Goal: Transaction & Acquisition: Purchase product/service

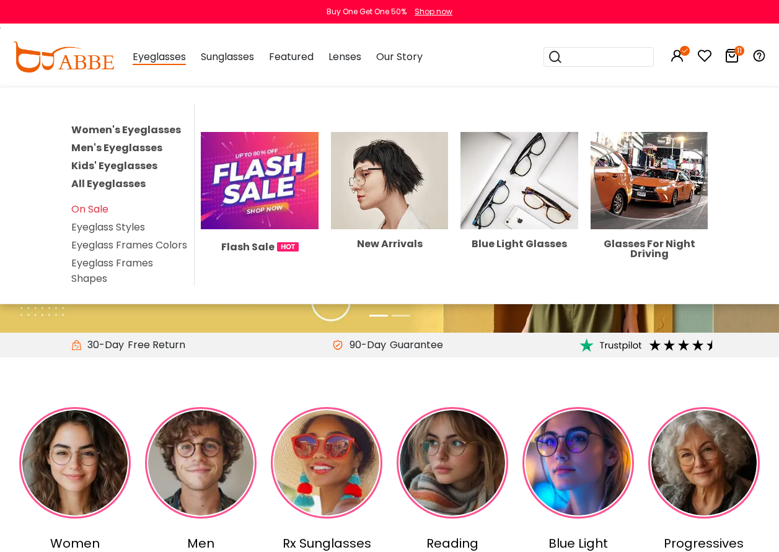
click at [107, 128] on link "Women's Eyeglasses" at bounding box center [126, 130] width 110 height 14
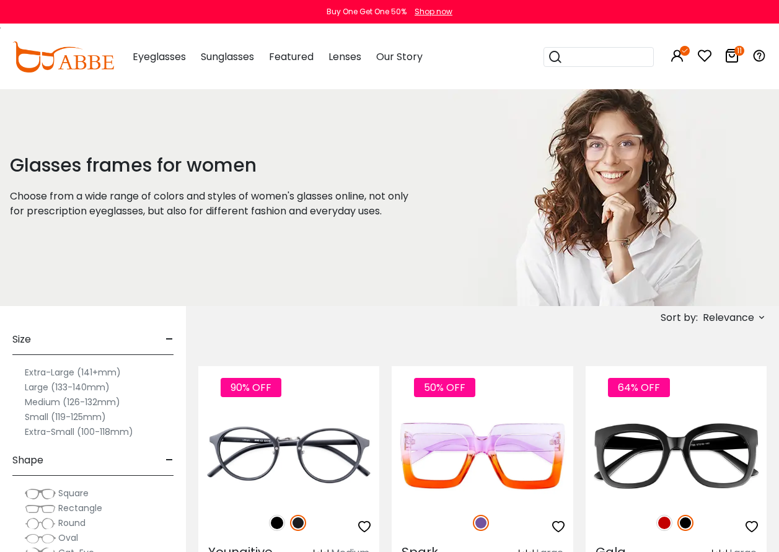
click at [736, 315] on span "Relevance" at bounding box center [727, 318] width 51 height 22
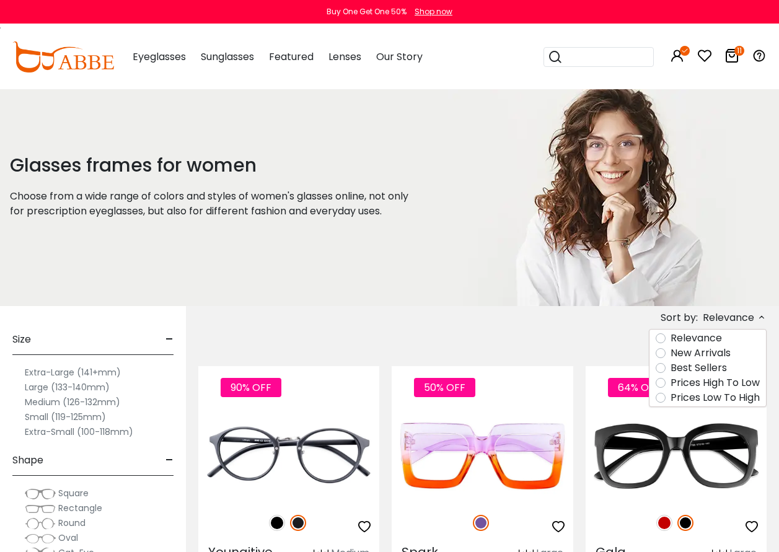
click at [670, 401] on label "Prices Low To High" at bounding box center [714, 397] width 89 height 15
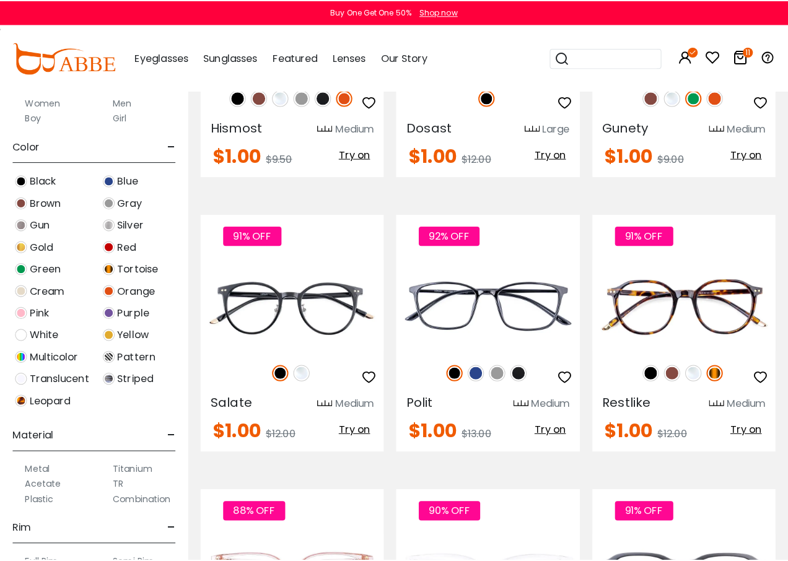
scroll to position [2106, 0]
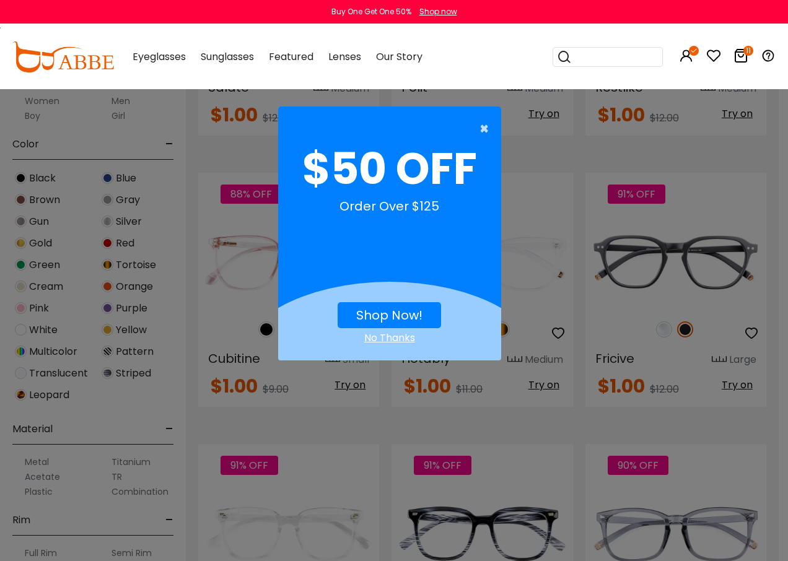
click at [482, 128] on span "×" at bounding box center [486, 128] width 15 height 25
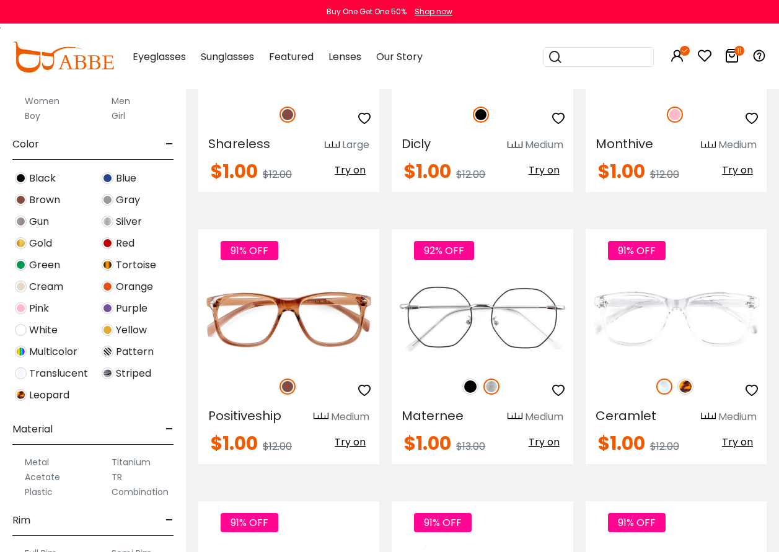
scroll to position [4645, 0]
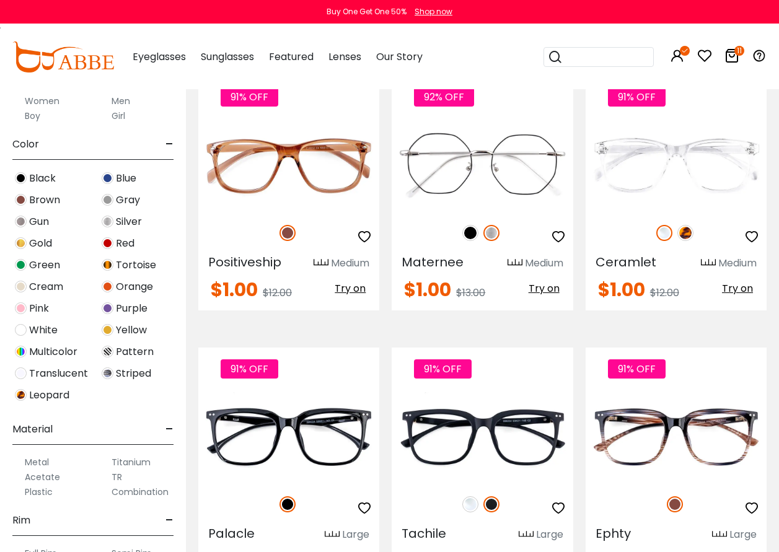
click at [32, 462] on label "Metal" at bounding box center [37, 462] width 24 height 15
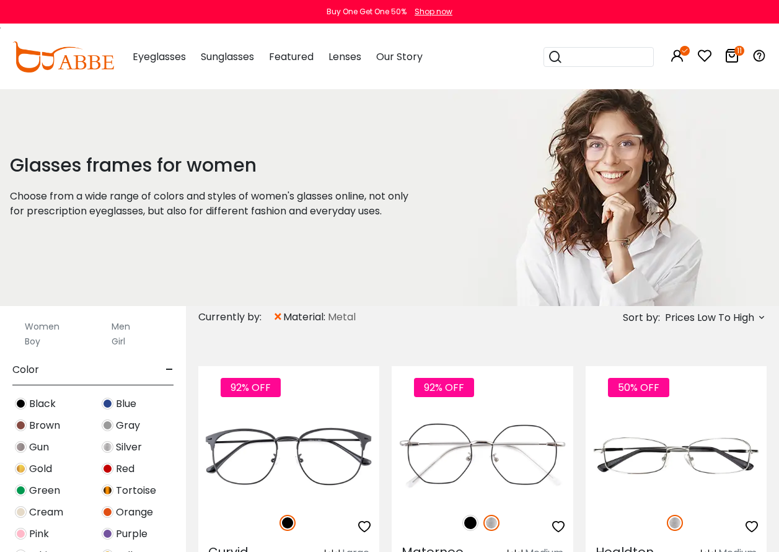
click at [277, 317] on span "×" at bounding box center [278, 317] width 11 height 22
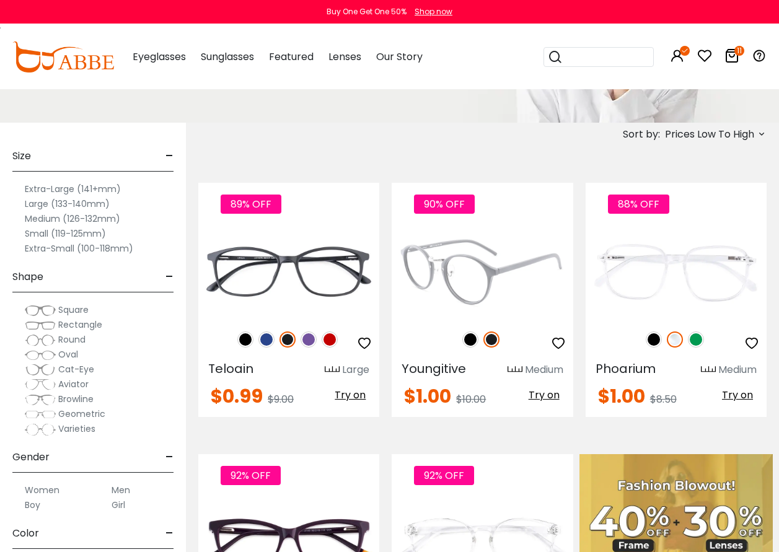
scroll to position [186, 0]
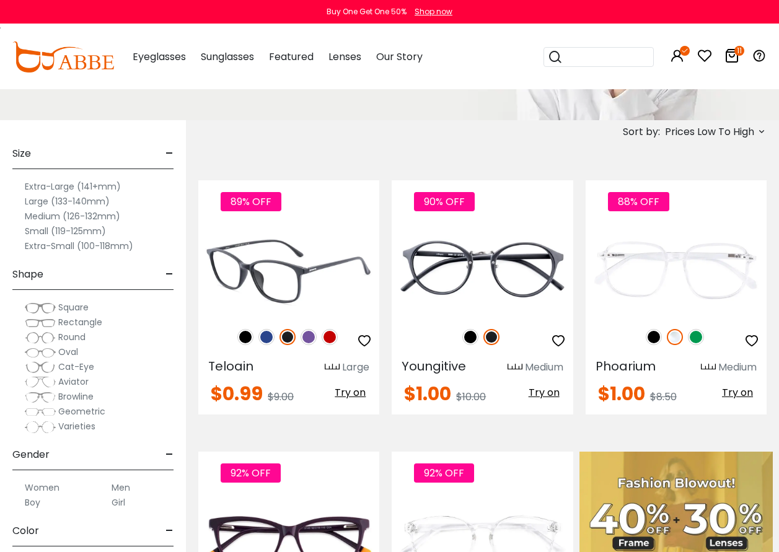
click at [334, 337] on img at bounding box center [329, 337] width 16 height 16
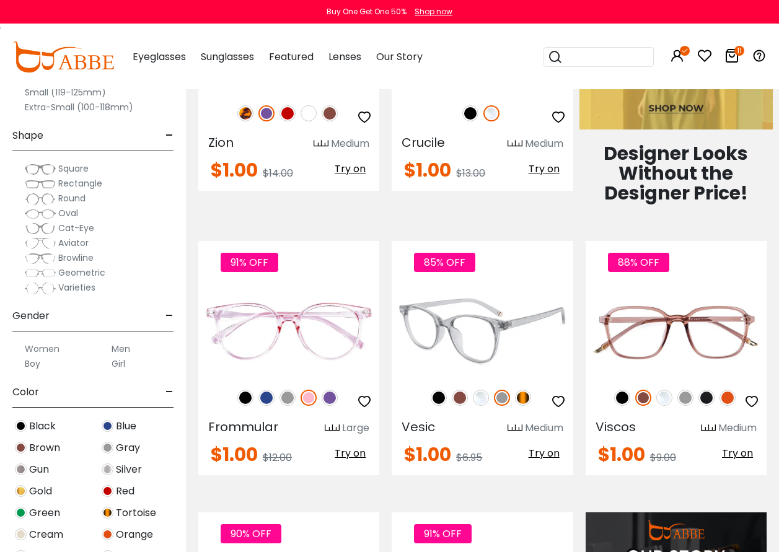
scroll to position [681, 0]
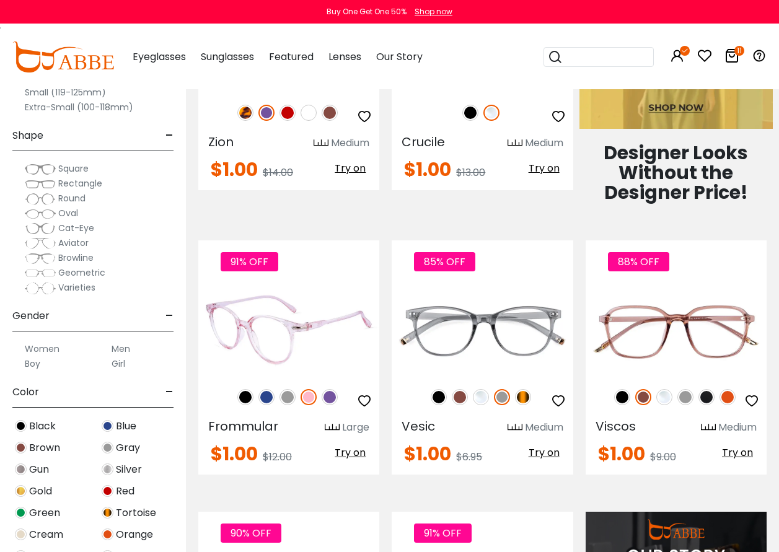
click at [354, 453] on span "Try on" at bounding box center [349, 452] width 31 height 14
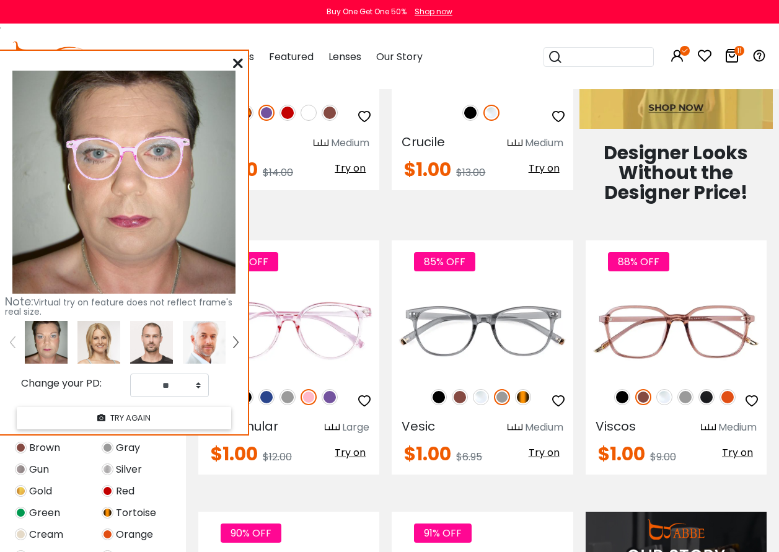
click at [236, 61] on icon at bounding box center [238, 63] width 10 height 10
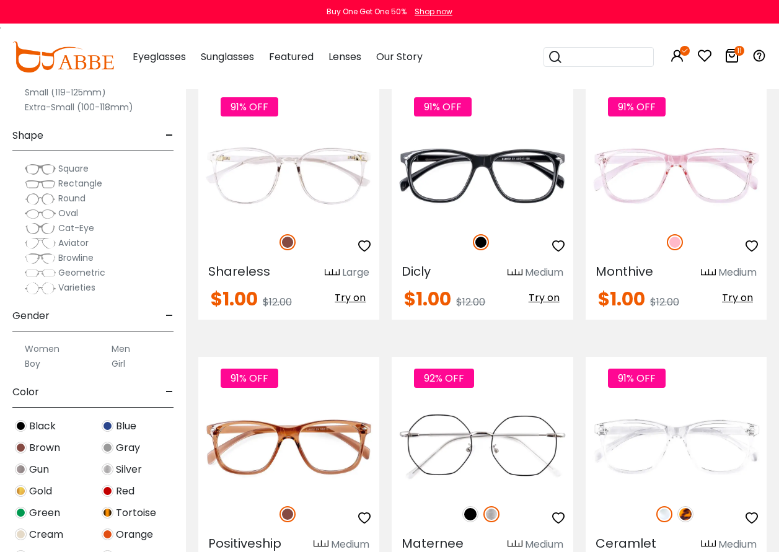
scroll to position [4521, 0]
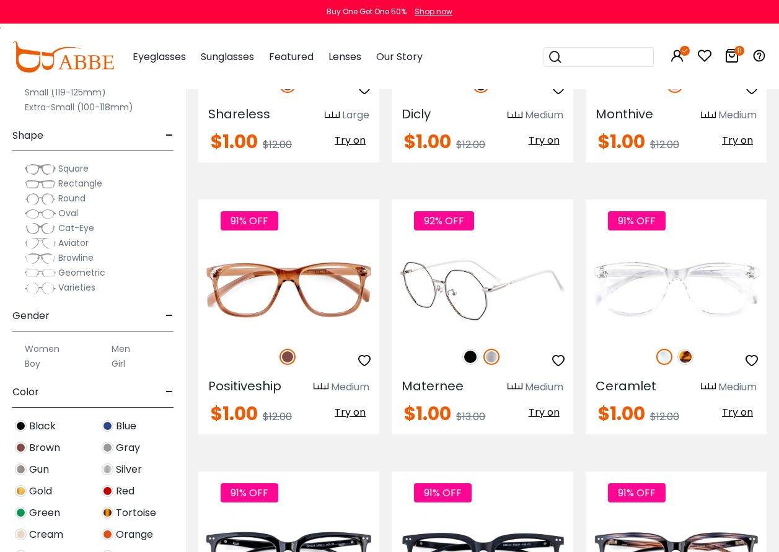
click at [538, 414] on span "Try on" at bounding box center [543, 412] width 31 height 14
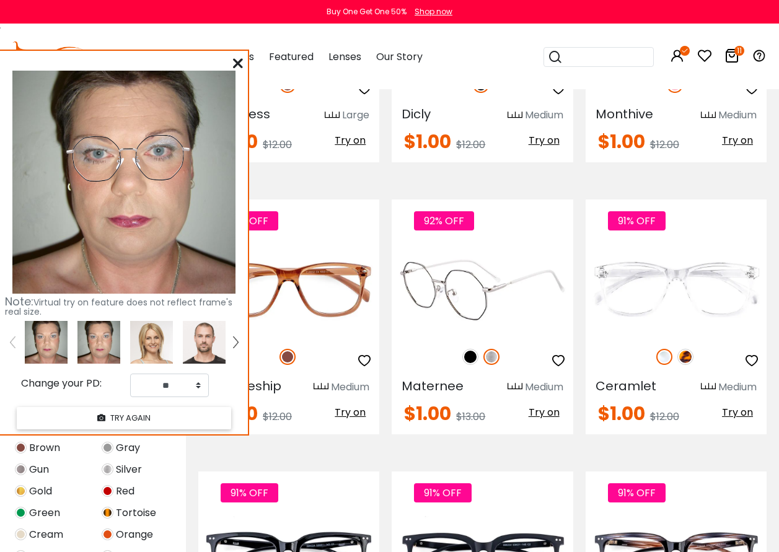
click at [478, 287] on img at bounding box center [481, 289] width 181 height 90
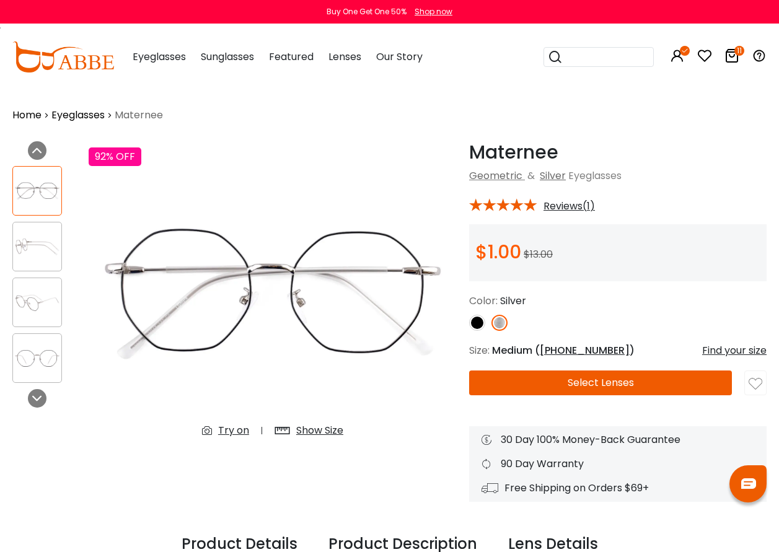
click at [585, 385] on button "Select Lenses" at bounding box center [600, 382] width 263 height 25
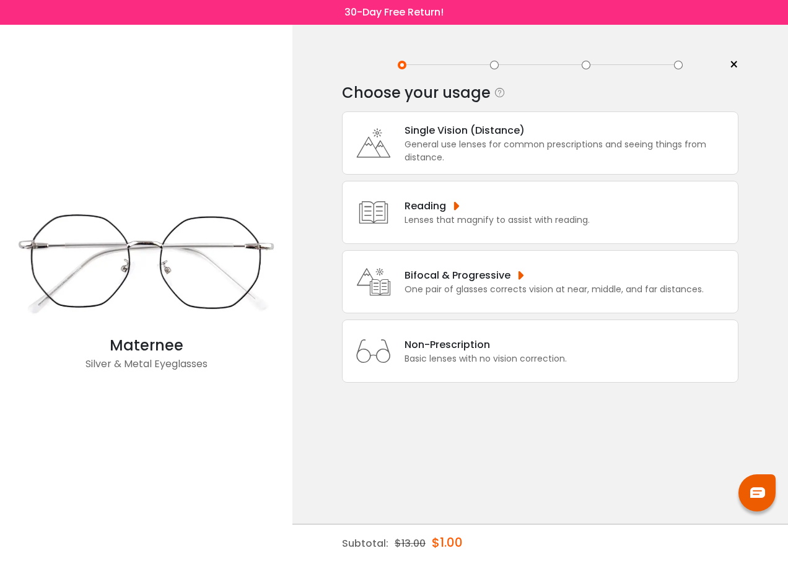
click at [425, 134] on div "Single Vision (Distance)" at bounding box center [567, 130] width 327 height 15
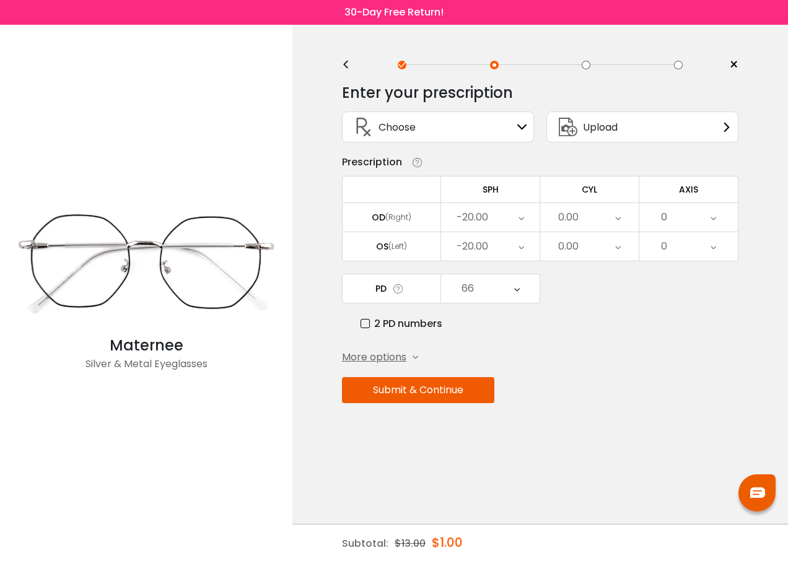
click at [520, 219] on icon at bounding box center [521, 217] width 6 height 28
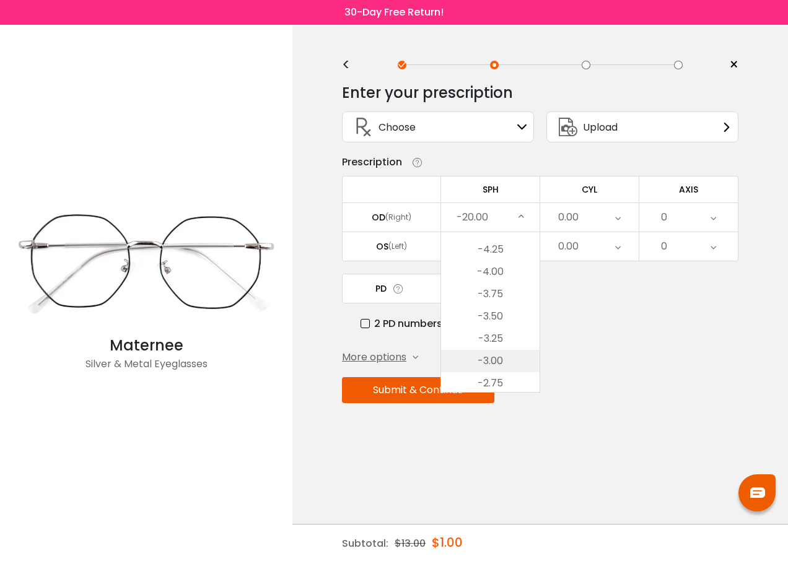
scroll to position [1424, 0]
click at [495, 339] on li "-3.00" at bounding box center [490, 335] width 98 height 22
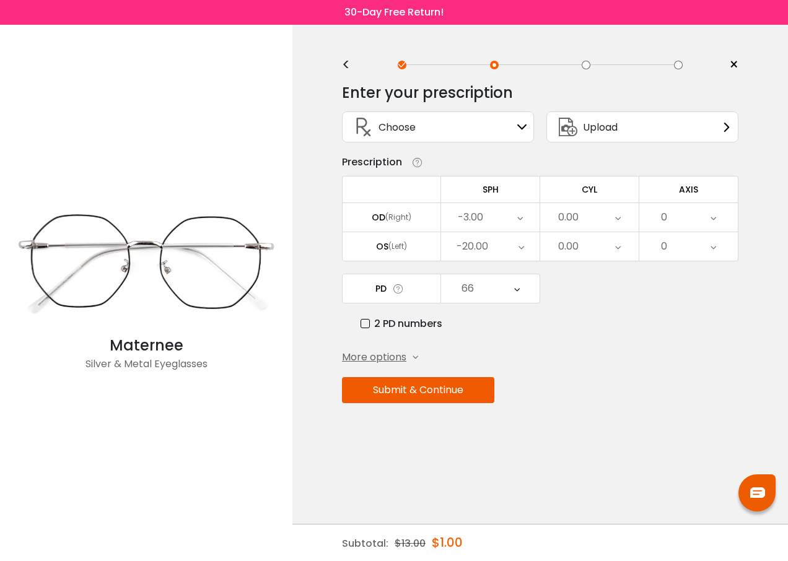
click at [520, 243] on icon at bounding box center [521, 246] width 6 height 28
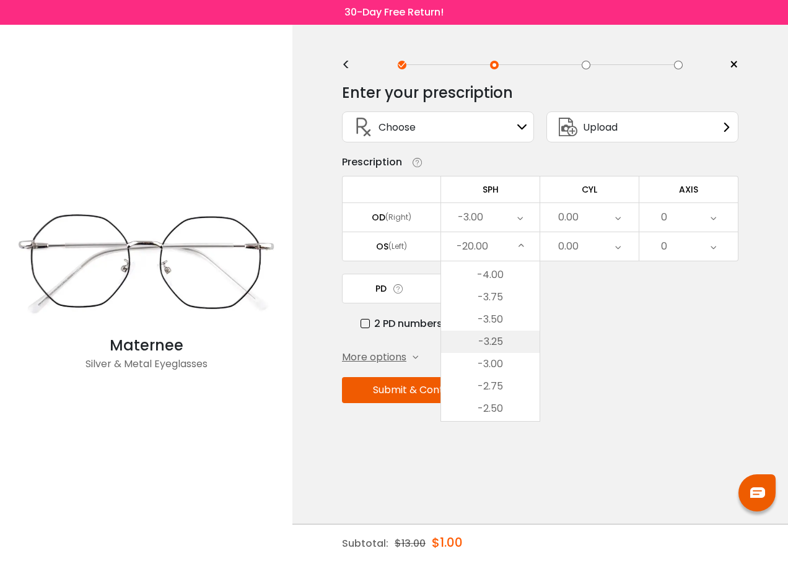
click at [494, 343] on li "-3.25" at bounding box center [490, 342] width 98 height 22
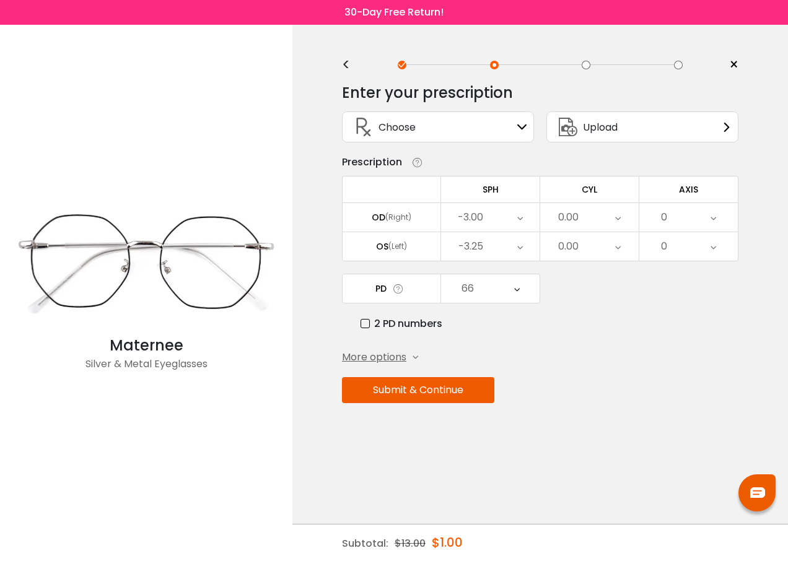
click at [401, 357] on span "More options" at bounding box center [374, 357] width 64 height 15
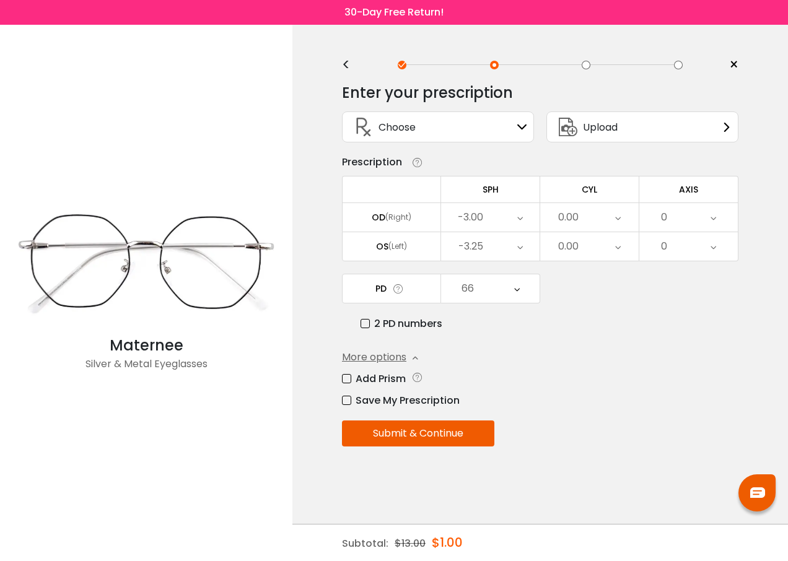
click at [347, 377] on label "Add Prism" at bounding box center [374, 378] width 64 height 15
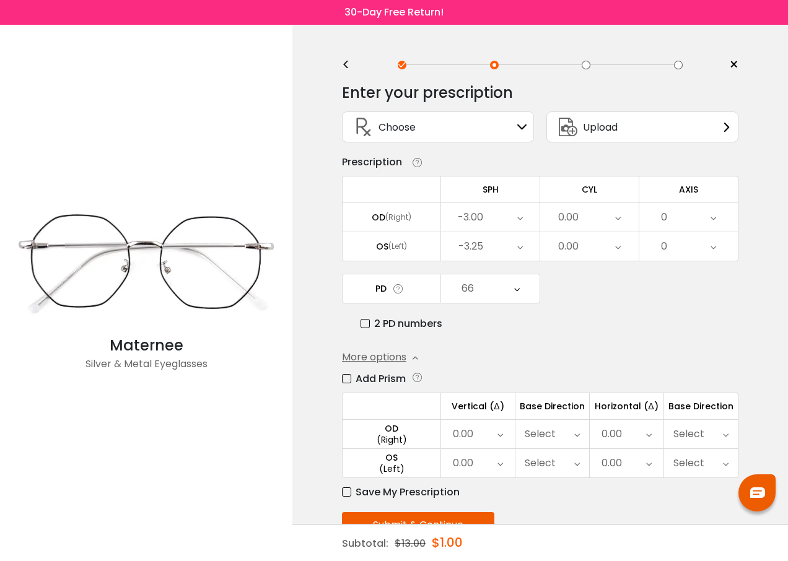
click at [499, 437] on icon at bounding box center [500, 434] width 6 height 28
click at [475, 542] on li "5.00" at bounding box center [477, 543] width 72 height 22
click at [499, 465] on icon at bounding box center [500, 463] width 6 height 28
click at [486, 542] on li "5.00" at bounding box center [477, 543] width 72 height 22
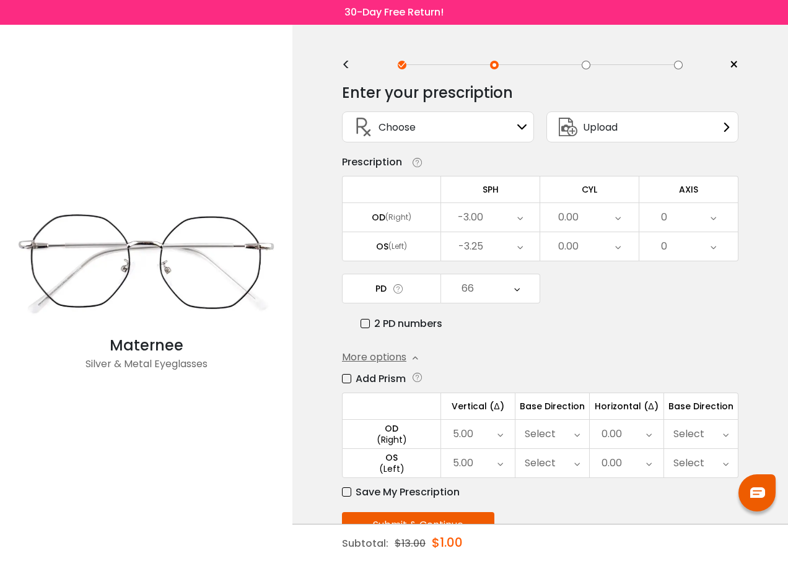
click at [578, 437] on icon at bounding box center [577, 434] width 6 height 28
click at [564, 507] on li "Down" at bounding box center [552, 505] width 74 height 22
click at [574, 467] on icon at bounding box center [577, 463] width 6 height 28
click at [557, 510] on li "Up" at bounding box center [552, 511] width 74 height 22
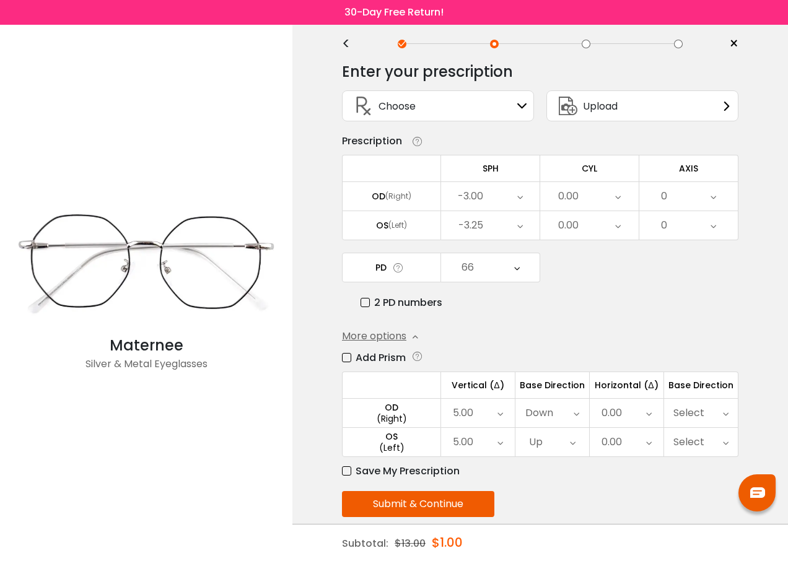
scroll to position [39, 0]
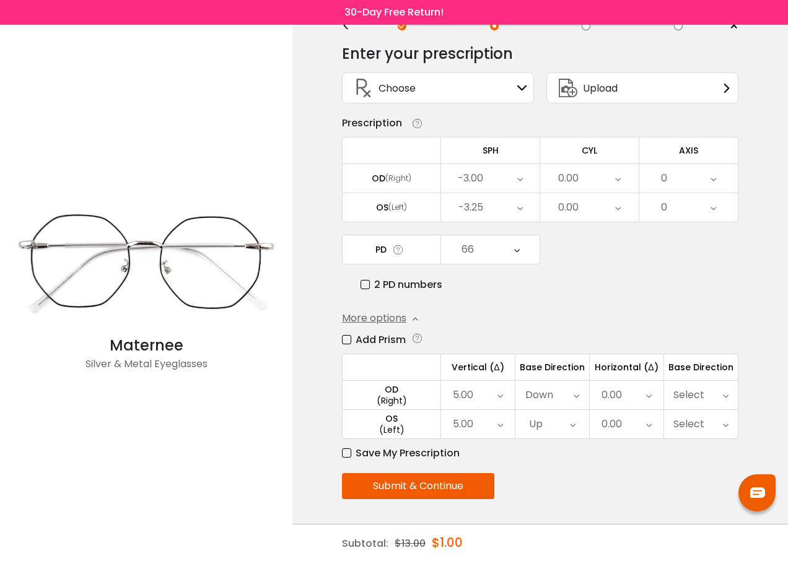
click at [444, 486] on button "Submit & Continue" at bounding box center [418, 486] width 152 height 26
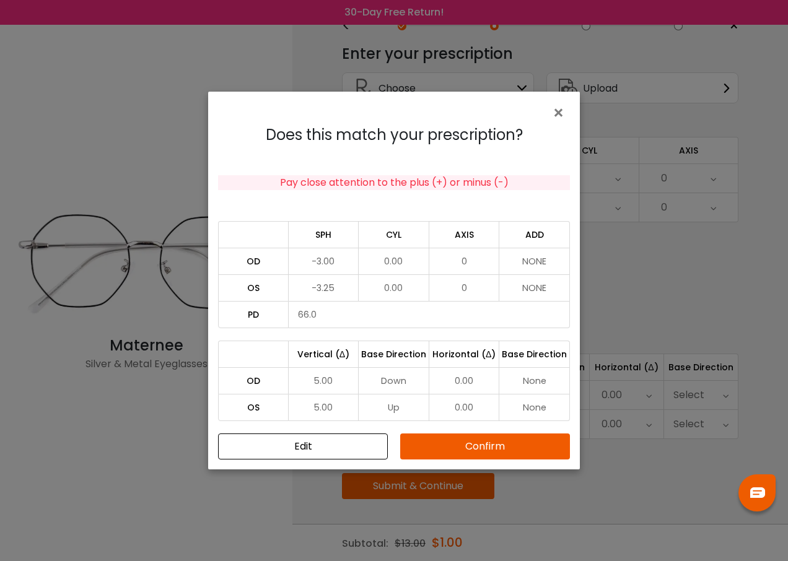
click at [501, 450] on button "Confirm" at bounding box center [485, 447] width 170 height 26
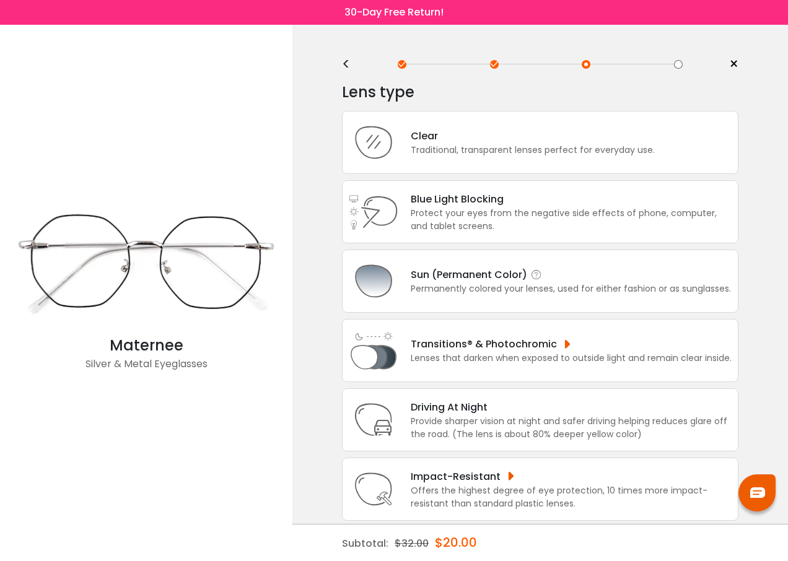
scroll to position [0, 0]
click at [432, 139] on div "Clear" at bounding box center [533, 136] width 244 height 15
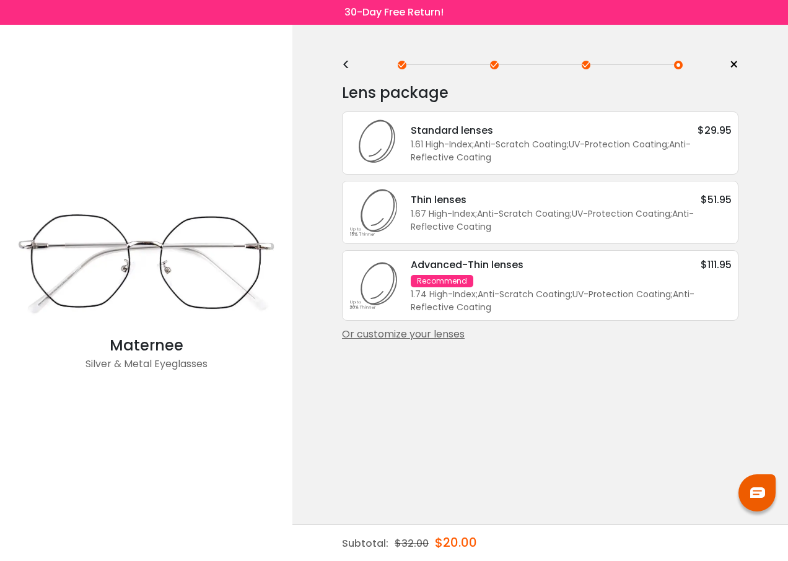
click at [421, 335] on div "Or customize your lenses" at bounding box center [540, 334] width 396 height 15
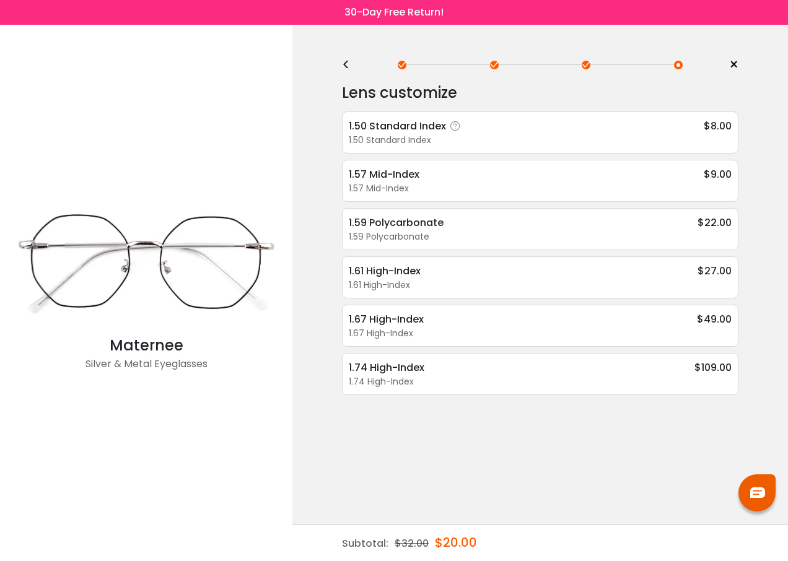
click at [413, 132] on div "1.50 Standard Index" at bounding box center [407, 125] width 116 height 15
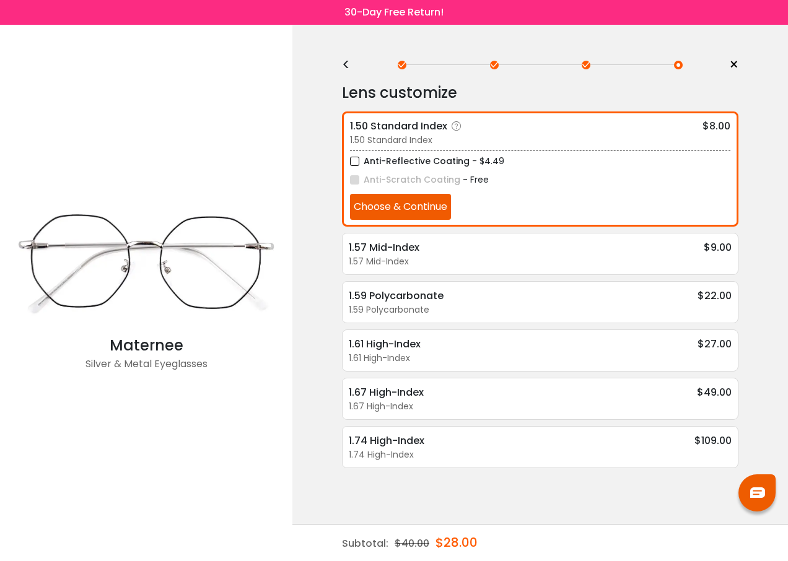
click at [395, 209] on button "Choose & Continue" at bounding box center [400, 207] width 101 height 26
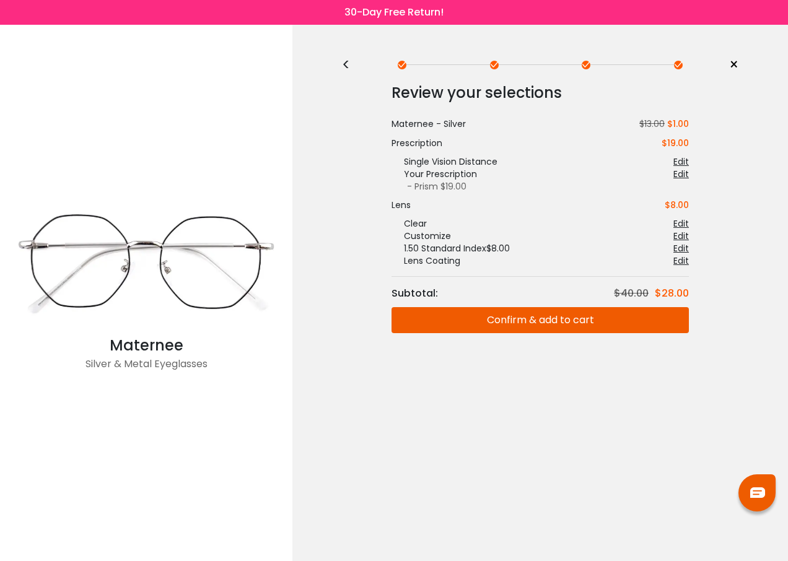
click at [527, 317] on button "Confirm & add to cart" at bounding box center [539, 320] width 297 height 26
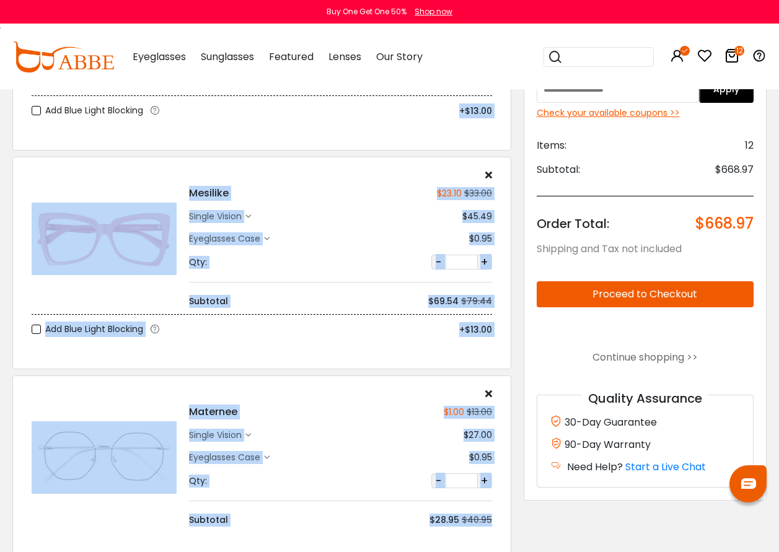
scroll to position [756, 0]
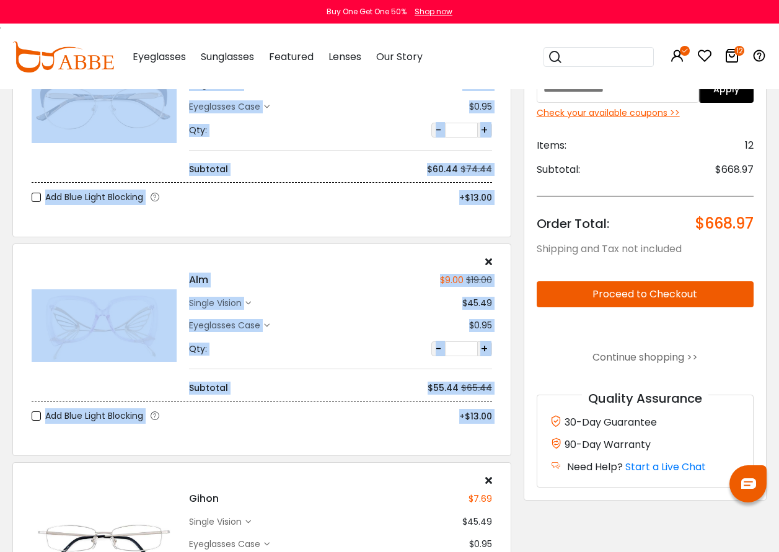
drag, startPoint x: -2, startPoint y: 341, endPoint x: -1, endPoint y: 580, distance: 239.1
click at [149, 383] on div "Alm $9.00 $19.00 single vision $45.49" at bounding box center [261, 325] width 473 height 138
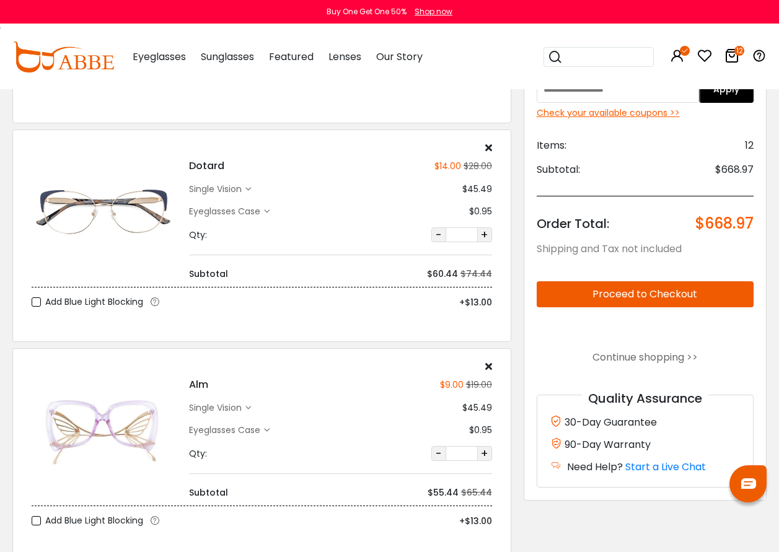
scroll to position [632, 0]
